Goal: Communication & Community: Connect with others

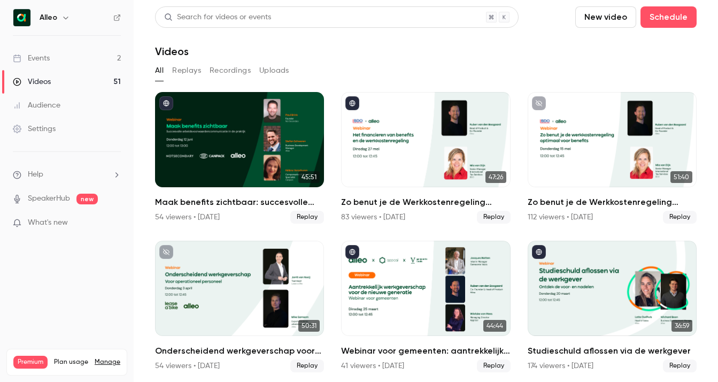
click at [75, 51] on link "Events 2" at bounding box center [67, 58] width 134 height 24
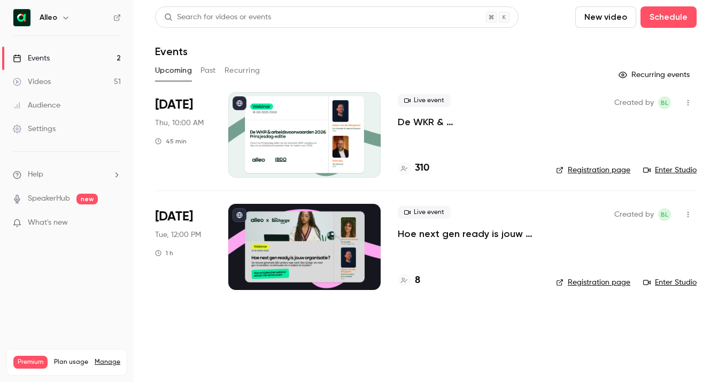
click at [673, 168] on link "Enter Studio" at bounding box center [669, 170] width 53 height 11
click at [692, 104] on icon "button" at bounding box center [688, 102] width 9 height 7
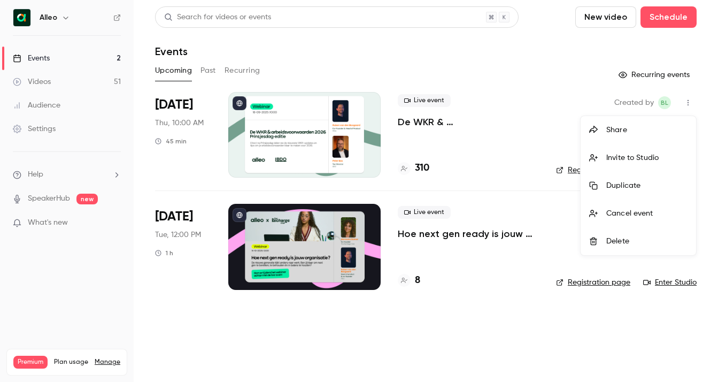
click at [611, 160] on div "Invite to Studio" at bounding box center [646, 157] width 81 height 11
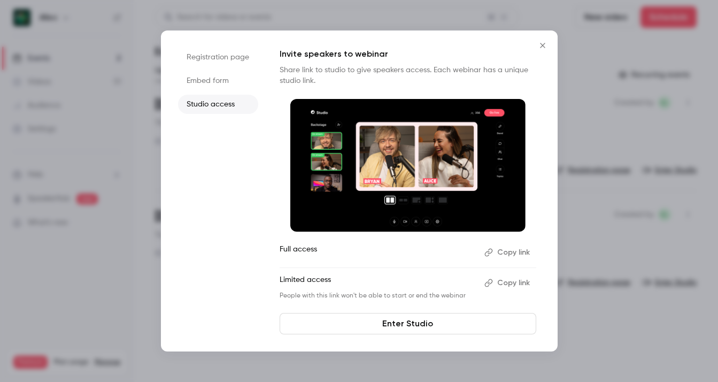
click at [507, 251] on button "Copy link" at bounding box center [508, 252] width 56 height 17
click at [510, 280] on button "Copy link" at bounding box center [508, 282] width 56 height 17
click at [509, 281] on button "Copy link" at bounding box center [508, 282] width 56 height 17
click at [543, 39] on button "Close" at bounding box center [542, 45] width 21 height 21
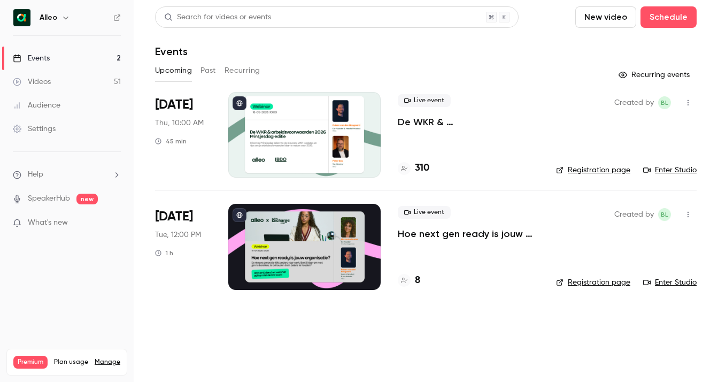
click at [690, 103] on icon "button" at bounding box center [688, 102] width 9 height 7
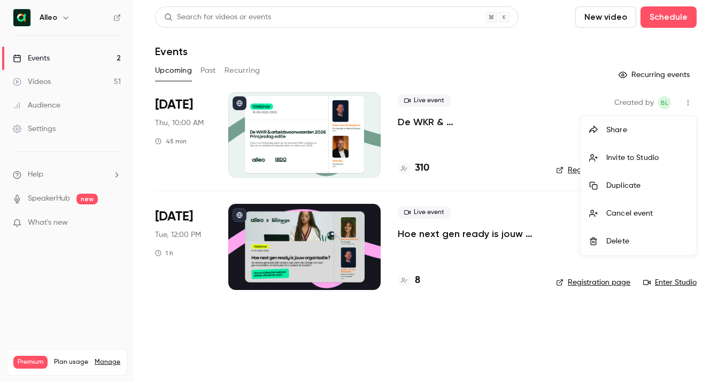
click at [625, 160] on div "Invite to Studio" at bounding box center [646, 157] width 81 height 11
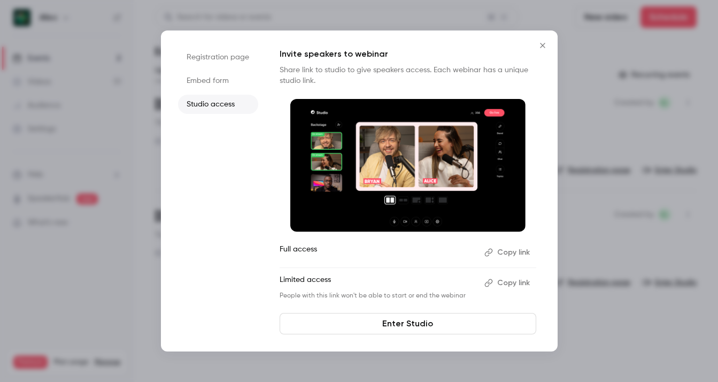
click at [511, 283] on button "Copy link" at bounding box center [508, 282] width 56 height 17
click at [542, 49] on icon "Close" at bounding box center [542, 45] width 13 height 9
